Goal: Book appointment/travel/reservation

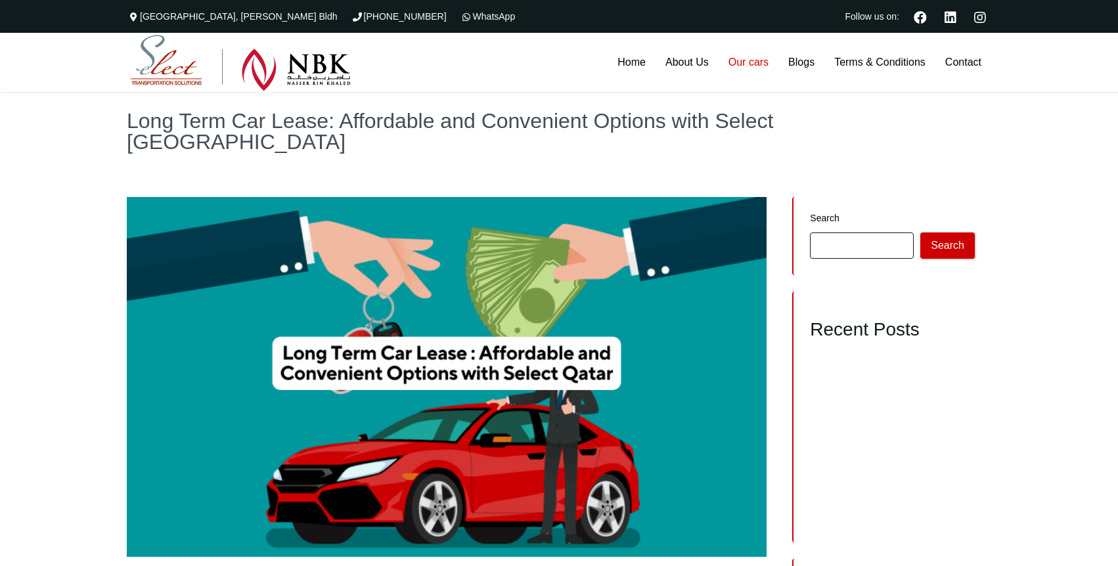
click at [743, 60] on link "Our cars" at bounding box center [748, 62] width 60 height 59
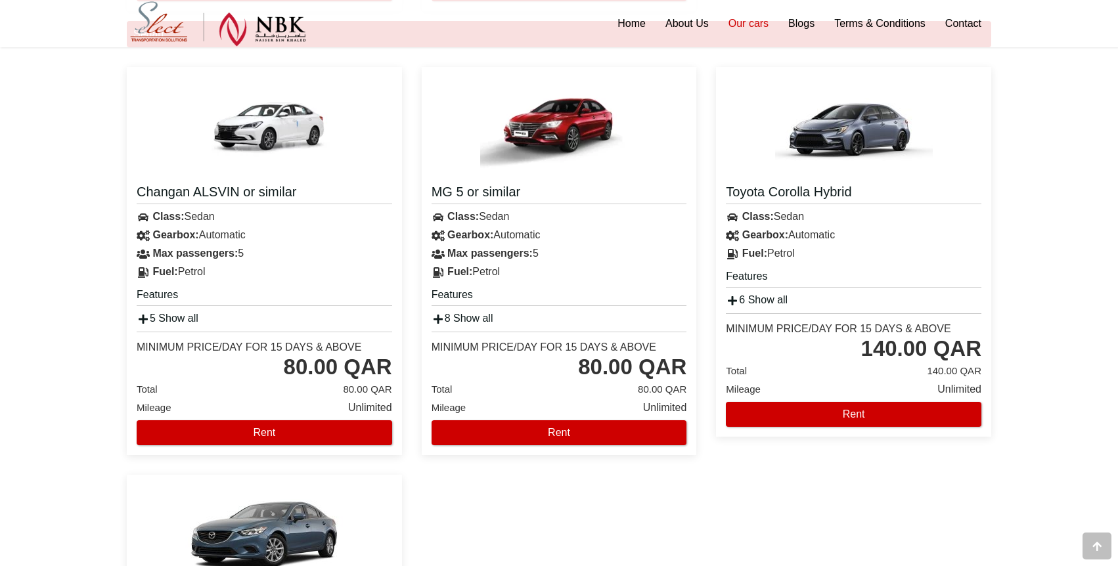
scroll to position [674, 0]
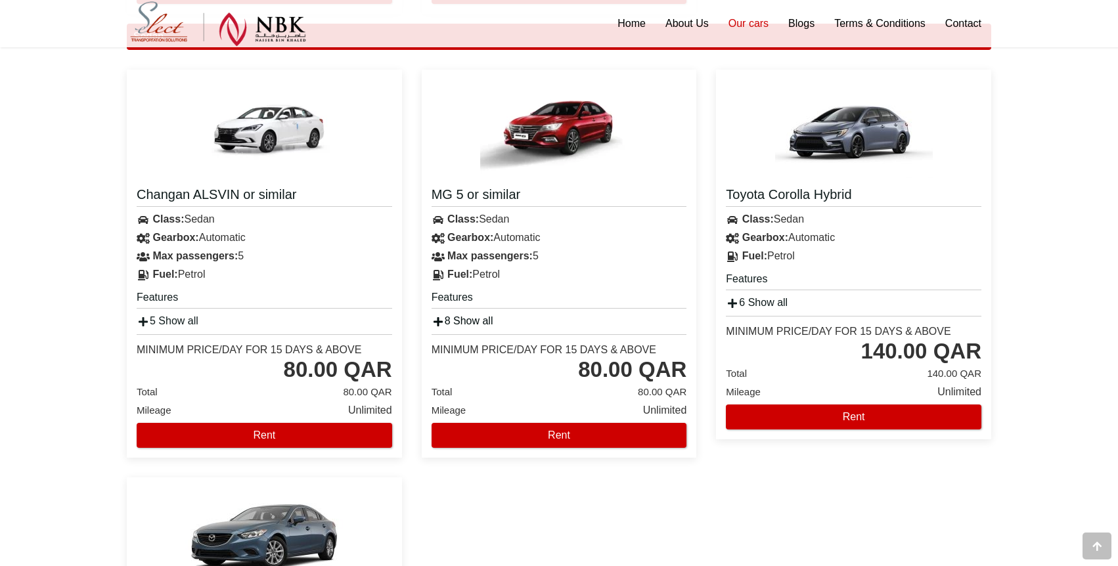
click at [475, 322] on link "8 Show all" at bounding box center [462, 320] width 62 height 11
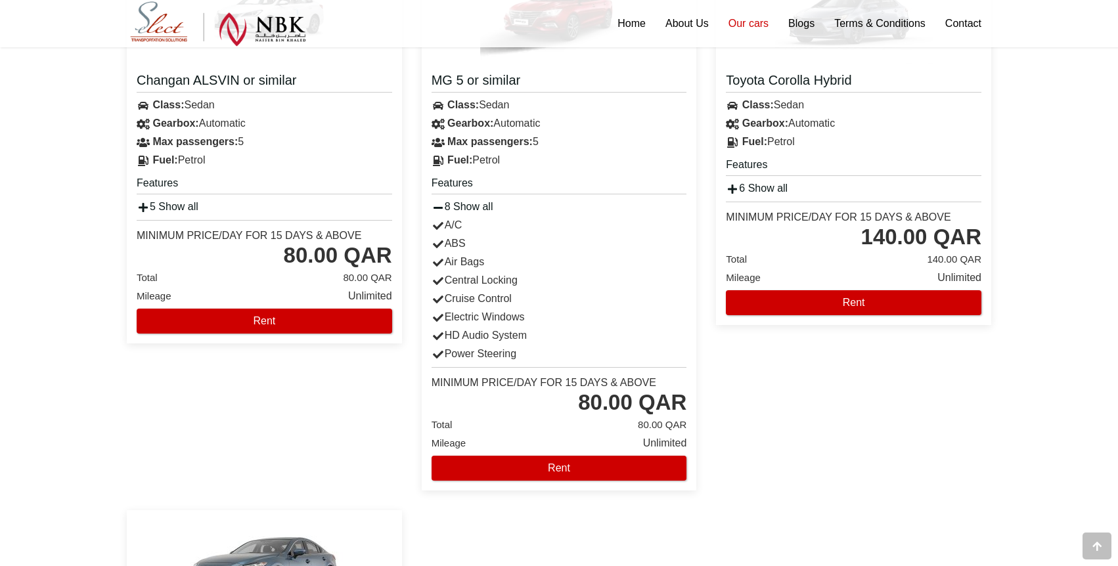
scroll to position [797, 0]
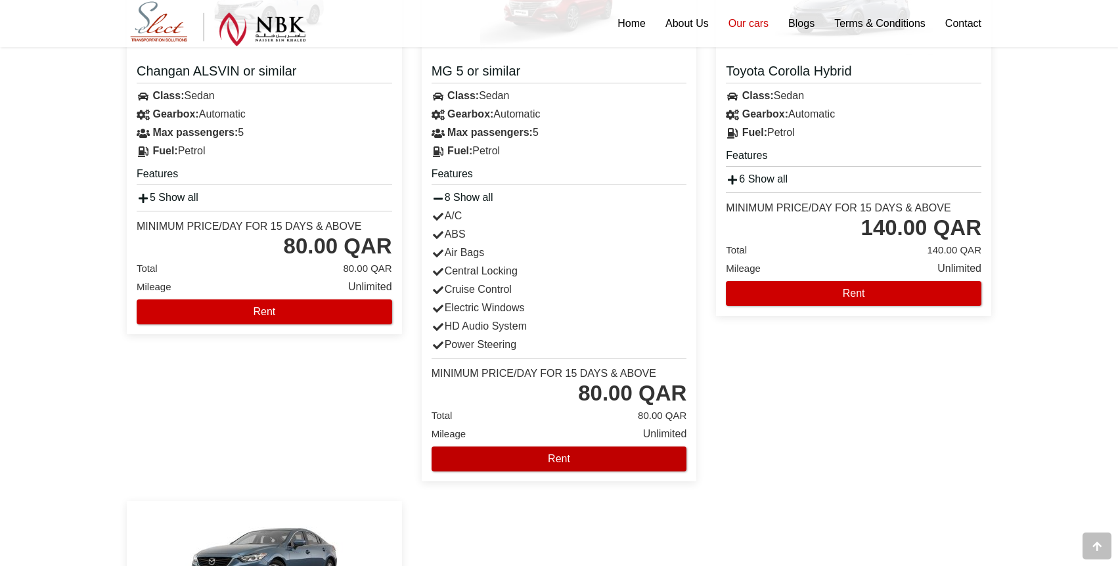
click at [561, 451] on button "Rent" at bounding box center [558, 459] width 255 height 25
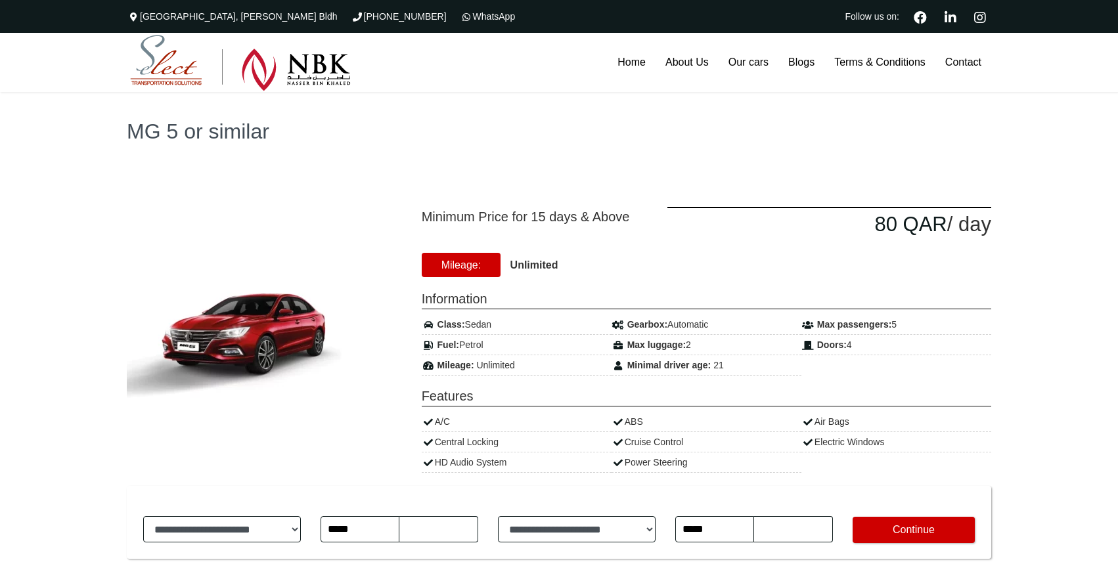
type input "********"
